Goal: Information Seeking & Learning: Compare options

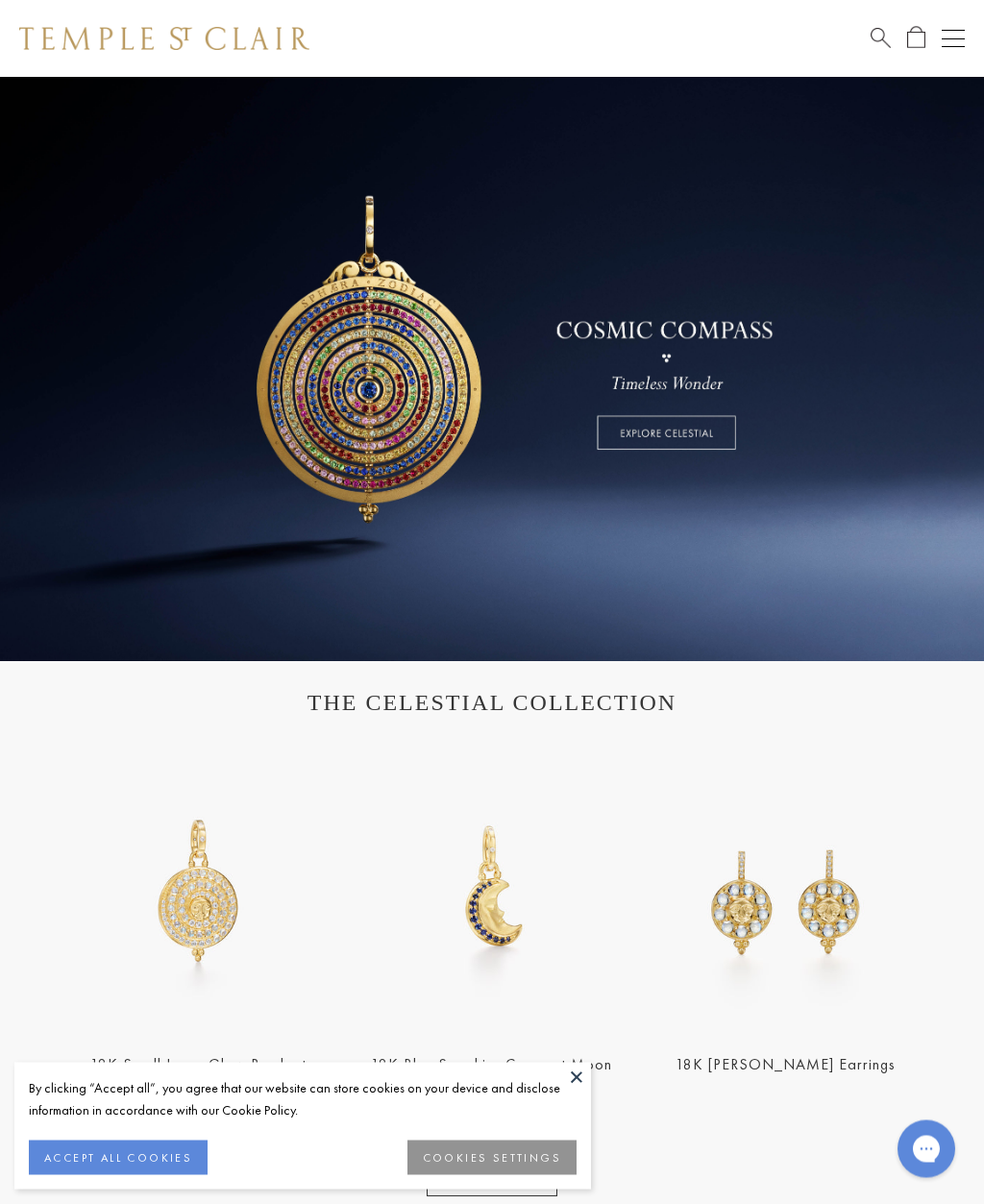
scroll to position [40, 0]
click at [873, 34] on span "Search" at bounding box center [881, 36] width 20 height 20
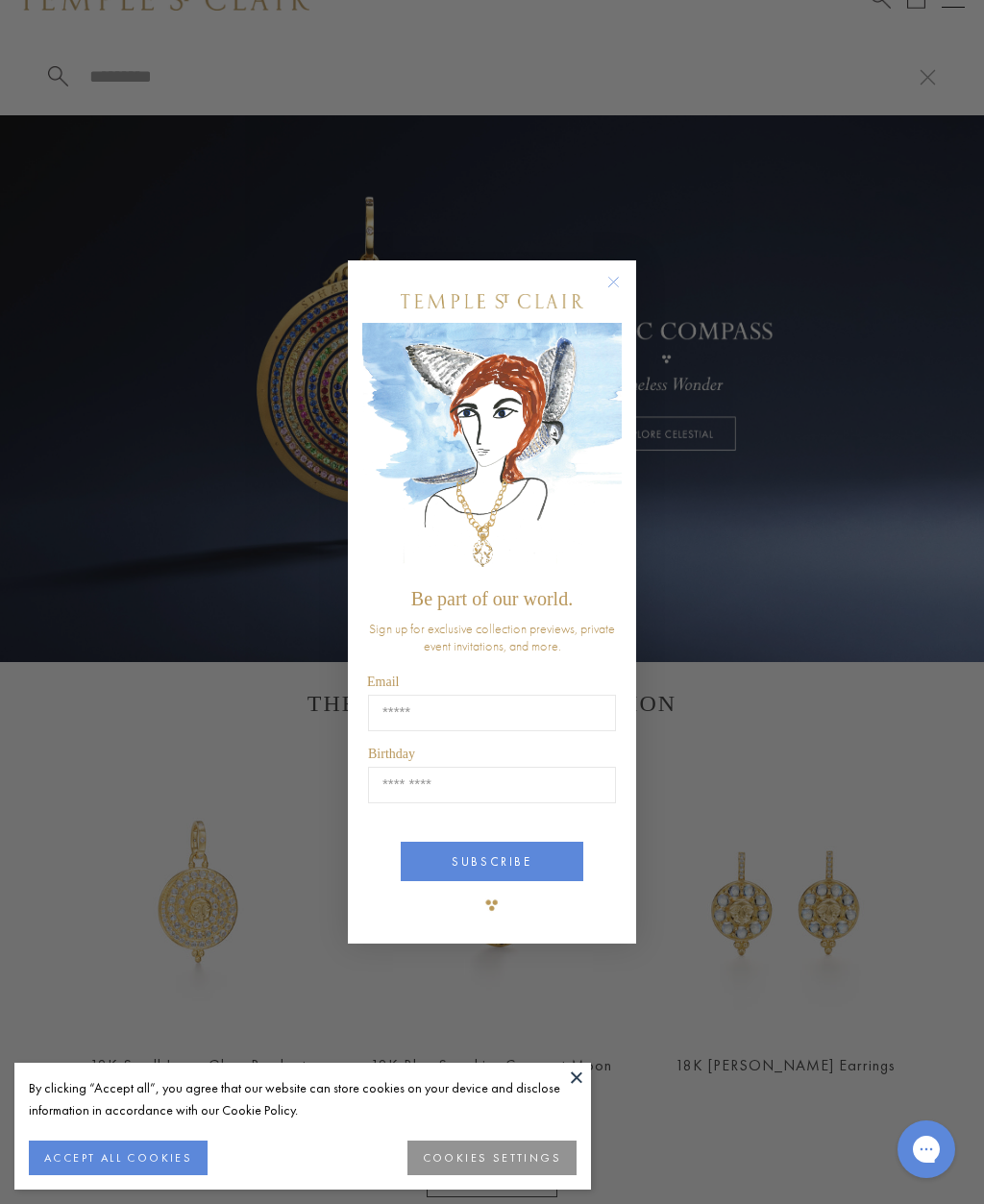
click at [615, 293] on circle "Close dialog" at bounding box center [613, 281] width 23 height 23
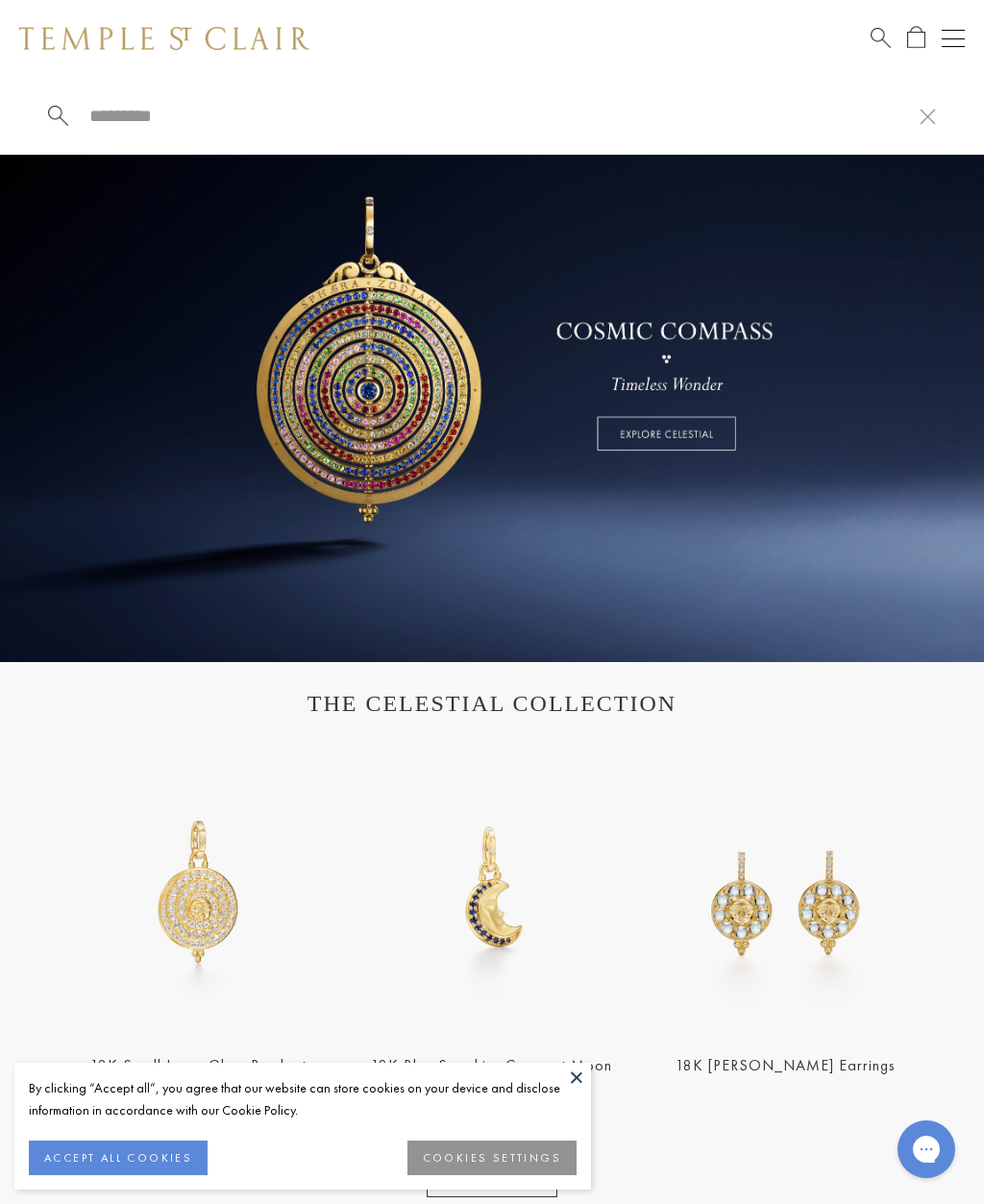
click at [131, 119] on input "search" at bounding box center [503, 116] width 832 height 22
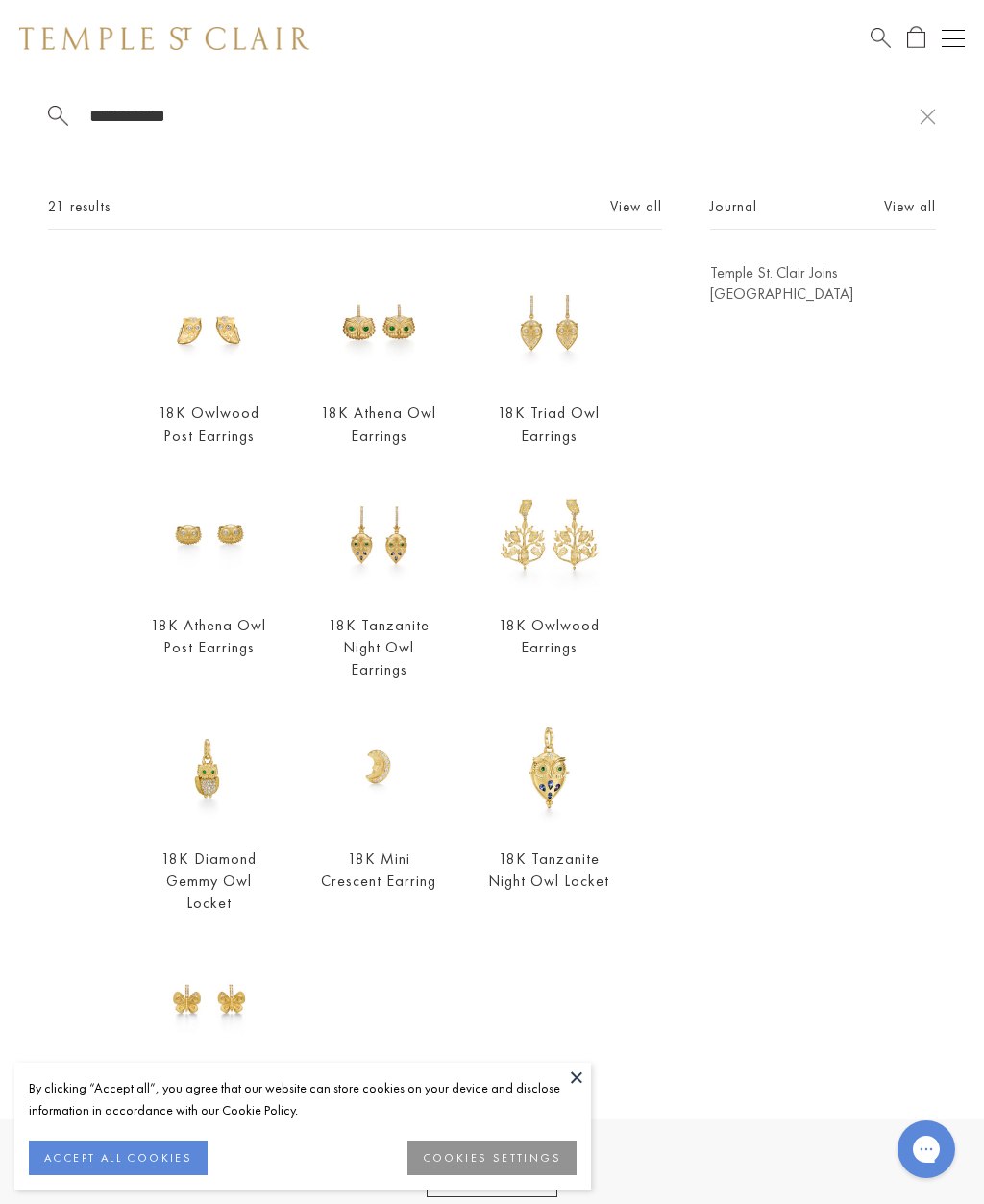
type input "**********"
click at [187, 445] on link "18K Owlwood Post Earrings" at bounding box center [209, 423] width 101 height 43
click at [195, 623] on link "18K Athena Owl Post Earrings" at bounding box center [208, 636] width 115 height 43
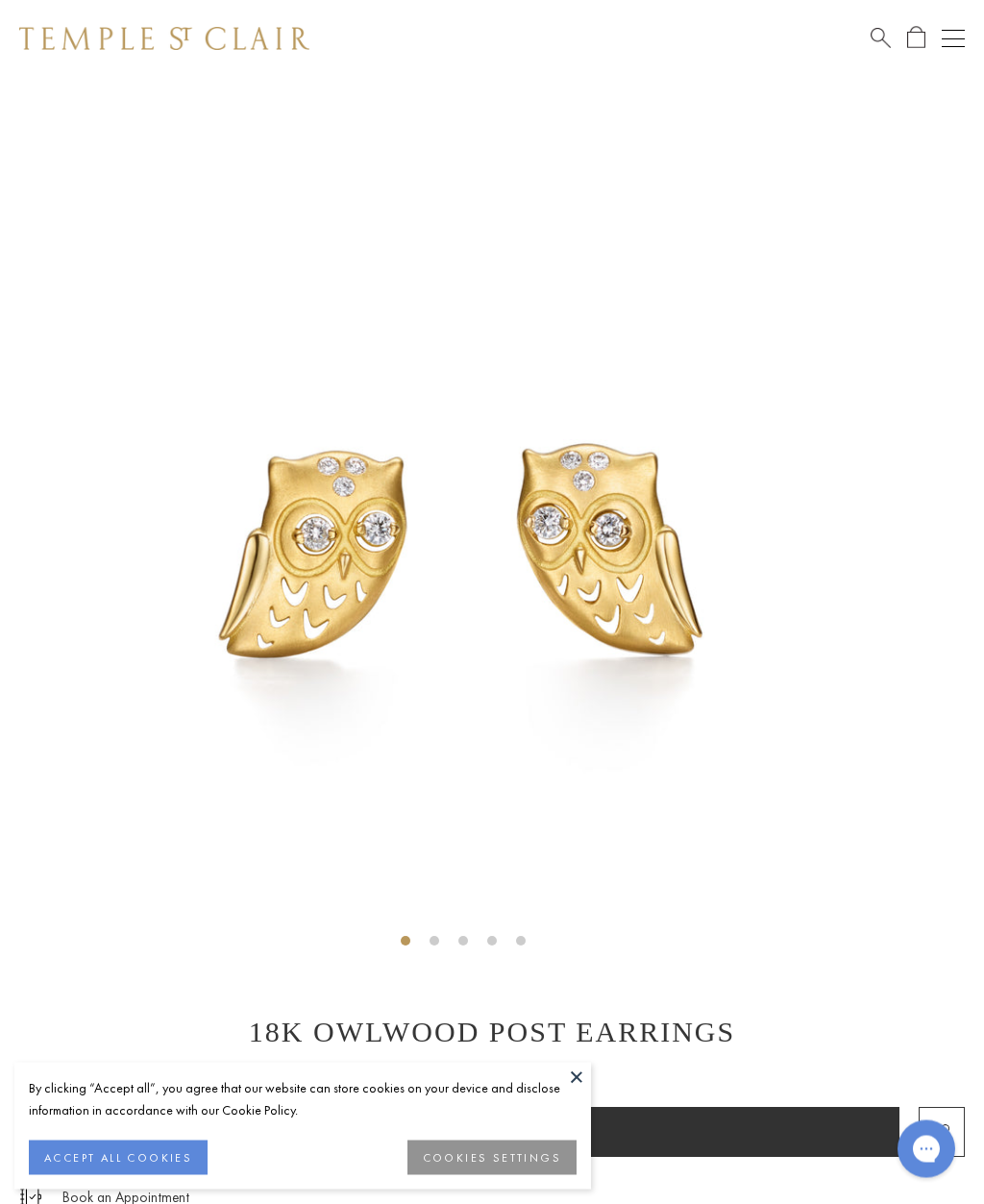
scroll to position [46, 0]
